Goal: Information Seeking & Learning: Learn about a topic

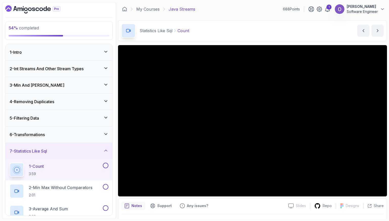
scroll to position [25, 0]
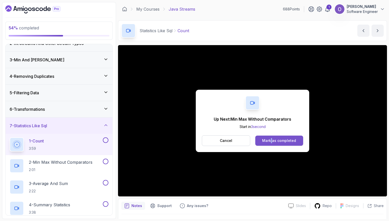
drag, startPoint x: 270, startPoint y: 147, endPoint x: 275, endPoint y: 143, distance: 6.8
click at [275, 143] on div "Up Next: Min Max Without Comparators Start in 3 second Cancel Mark as completed" at bounding box center [252, 121] width 113 height 62
click at [275, 143] on div "Mark as completed" at bounding box center [279, 140] width 34 height 5
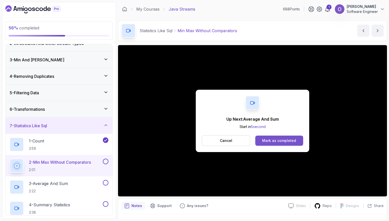
click at [270, 141] on div "Mark as completed" at bounding box center [279, 140] width 34 height 5
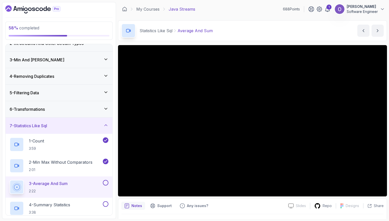
click at [105, 181] on button at bounding box center [106, 183] width 6 height 6
click at [97, 207] on div "4 - Summary Statistics 3:38" at bounding box center [56, 208] width 92 height 14
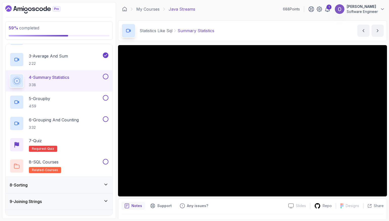
scroll to position [152, 0]
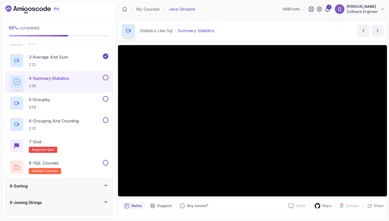
click at [104, 77] on button at bounding box center [106, 78] width 6 height 6
click at [81, 94] on div "5 - Groupby 4:59" at bounding box center [59, 102] width 107 height 21
click at [83, 105] on div "5 - Groupby 4:59" at bounding box center [56, 103] width 92 height 14
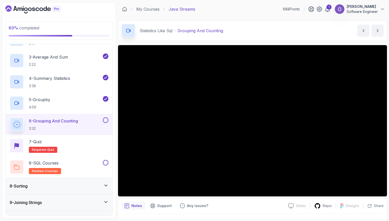
click at [58, 215] on div "1 - Intro 2 - Int Streams And Other Stream Types 3 - Min And Max 4 - Removing D…" at bounding box center [58, 130] width 107 height 172
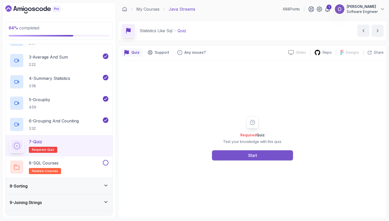
drag, startPoint x: 283, startPoint y: 148, endPoint x: 277, endPoint y: 153, distance: 8.1
click at [277, 153] on div "Required Quiz Test your knowledge with this quiz. Start" at bounding box center [252, 138] width 97 height 44
click at [277, 153] on button "Start" at bounding box center [252, 155] width 81 height 10
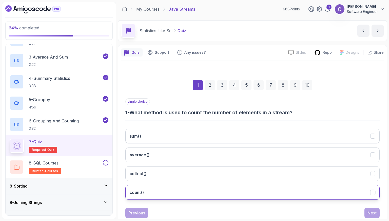
click at [206, 185] on button "count()" at bounding box center [252, 192] width 254 height 15
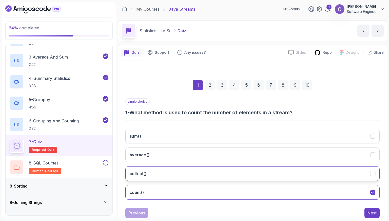
click at [313, 176] on button "collect()" at bounding box center [252, 173] width 254 height 15
click at [329, 192] on button "count()" at bounding box center [252, 192] width 254 height 15
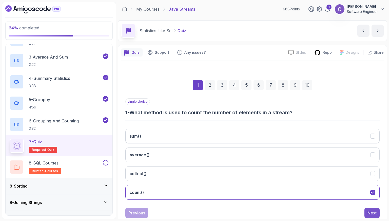
click at [372, 209] on div "Next" at bounding box center [371, 212] width 9 height 6
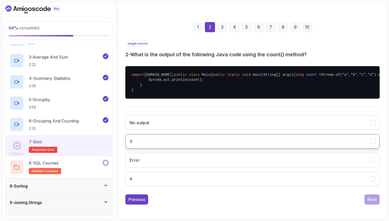
scroll to position [75, 0]
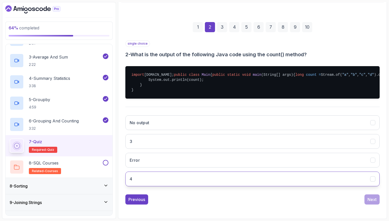
click at [187, 181] on button "4" at bounding box center [252, 178] width 254 height 15
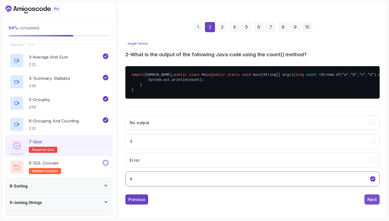
click at [371, 198] on button "Next" at bounding box center [371, 199] width 15 height 10
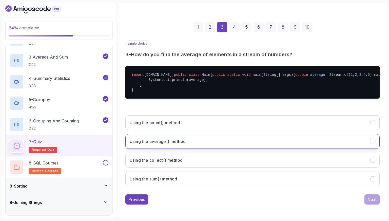
click at [266, 144] on button "Using the average() method" at bounding box center [252, 141] width 254 height 15
click at [366, 203] on button "Next" at bounding box center [371, 199] width 15 height 10
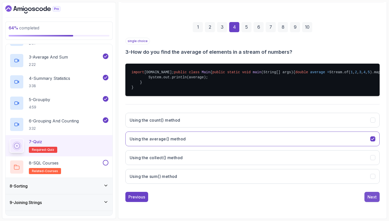
scroll to position [72, 0]
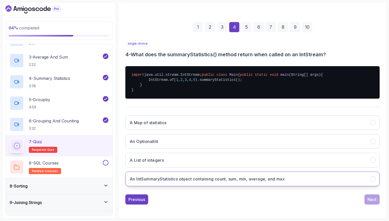
click at [334, 179] on button "An IntSummaryStatistics object containing count, sum, min, average, and max" at bounding box center [252, 178] width 254 height 15
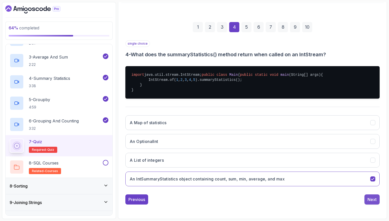
click at [367, 198] on div "Next" at bounding box center [371, 199] width 9 height 6
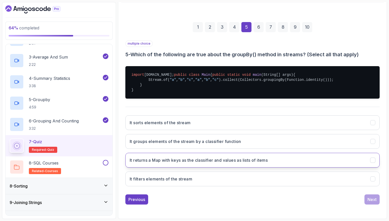
click at [267, 161] on h3 "It returns a Map with keys as the classifier and values as lists of items" at bounding box center [199, 160] width 138 height 6
click at [365, 196] on button "Next" at bounding box center [371, 199] width 15 height 10
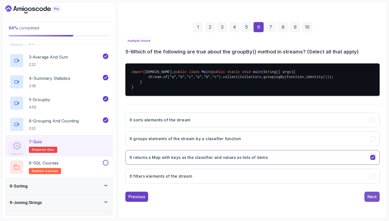
scroll to position [13, 0]
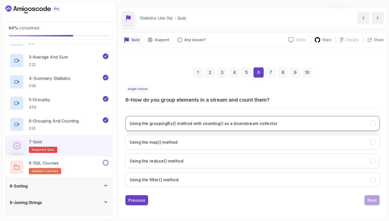
click at [307, 120] on button "Using the groupingBy() method with counting() as a downstream collector" at bounding box center [252, 123] width 254 height 15
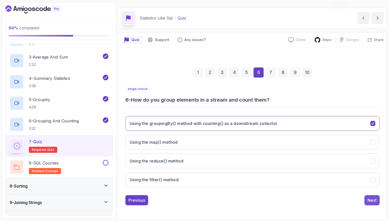
click at [373, 197] on div "Next" at bounding box center [371, 200] width 9 height 6
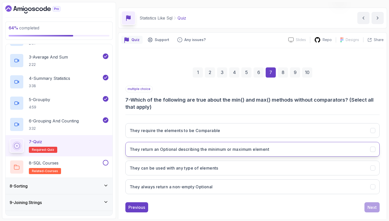
click at [277, 144] on button "They return an Optional describing the minimum or maximum element" at bounding box center [252, 149] width 254 height 15
click at [374, 208] on div "Next" at bounding box center [371, 207] width 9 height 6
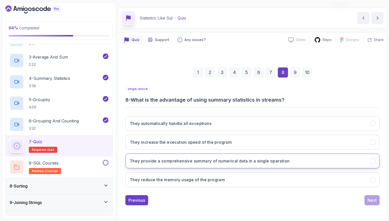
click at [324, 161] on button "They provide a comprehensive summary of numerical data in a single operation" at bounding box center [252, 160] width 254 height 15
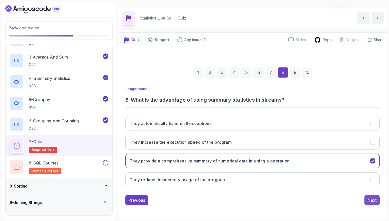
click at [365, 199] on button "Next" at bounding box center [371, 200] width 15 height 10
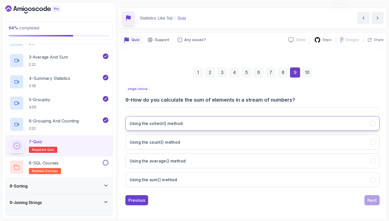
click at [307, 118] on button "Using the collect() method" at bounding box center [252, 123] width 254 height 15
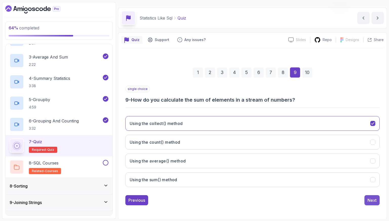
click at [374, 199] on div "Next" at bounding box center [371, 200] width 9 height 6
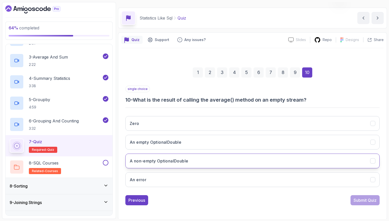
click at [287, 158] on button "A non-empty OptionalDouble" at bounding box center [252, 160] width 254 height 15
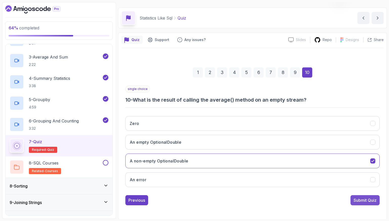
click at [360, 202] on div "Submit Quiz" at bounding box center [364, 200] width 23 height 6
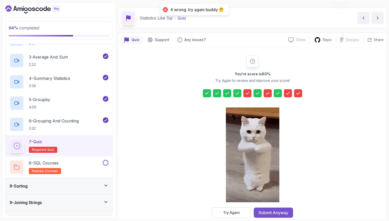
click at [269, 214] on div "Submit Anyway" at bounding box center [273, 212] width 30 height 6
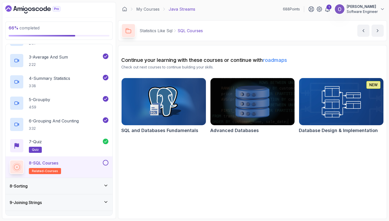
drag, startPoint x: 85, startPoint y: 164, endPoint x: 51, endPoint y: 162, distance: 34.5
drag, startPoint x: 51, startPoint y: 162, endPoint x: 160, endPoint y: 164, distance: 109.3
click at [160, 164] on section "Continue your learning with these courses or continue with roadmaps Check out n…" at bounding box center [252, 132] width 269 height 174
click at [92, 184] on div "8 - Sorting" at bounding box center [59, 186] width 99 height 6
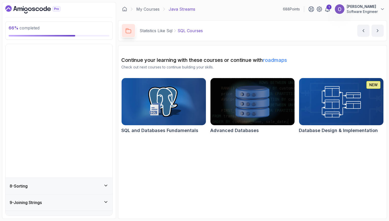
scroll to position [25, 0]
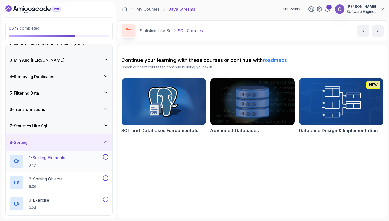
click at [84, 161] on div "1 - Sorting Elements 3:47" at bounding box center [56, 161] width 92 height 14
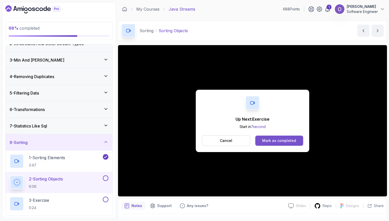
click at [296, 140] on button "Mark as completed" at bounding box center [279, 140] width 48 height 10
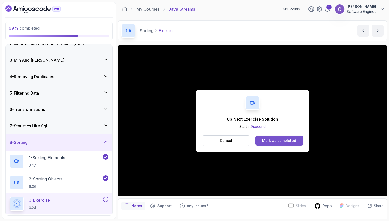
click at [293, 140] on div "Mark as completed" at bounding box center [279, 140] width 34 height 5
